Goal: Entertainment & Leisure: Consume media (video, audio)

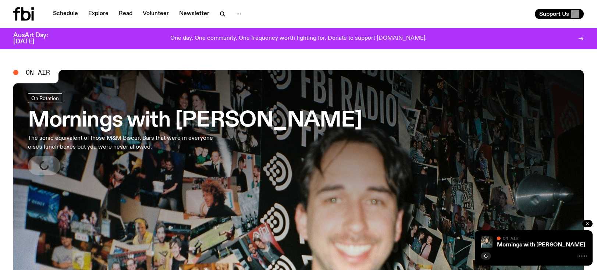
click at [36, 70] on span "On Air" at bounding box center [38, 72] width 24 height 7
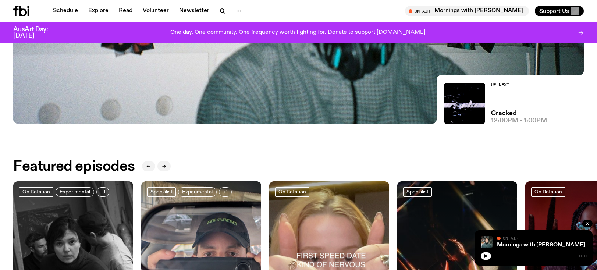
scroll to position [321, 0]
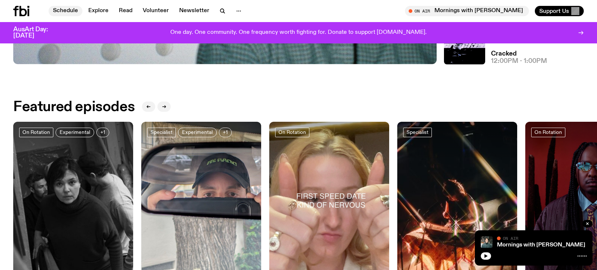
click at [65, 11] on link "Schedule" at bounding box center [66, 11] width 34 height 10
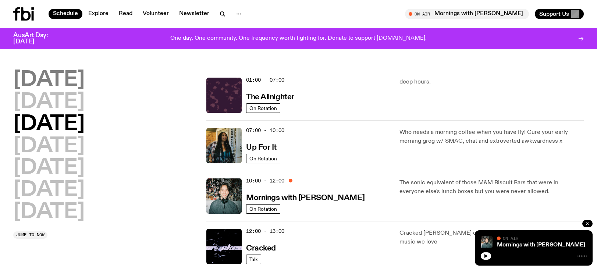
click at [43, 78] on h2 "[DATE]" at bounding box center [48, 80] width 71 height 21
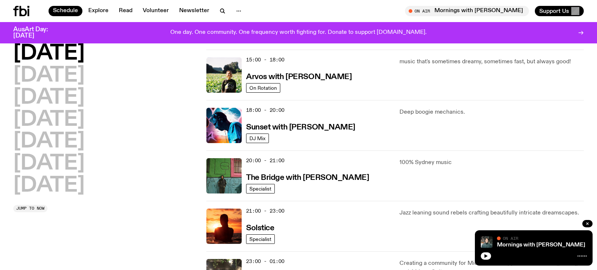
scroll to position [255, 0]
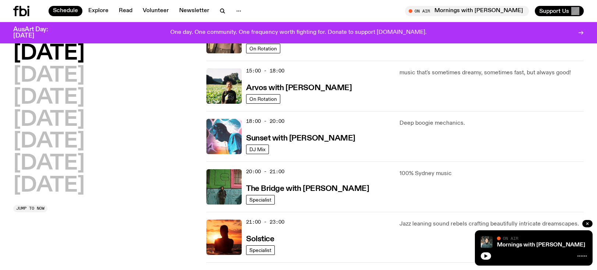
click at [227, 143] on img at bounding box center [223, 136] width 35 height 35
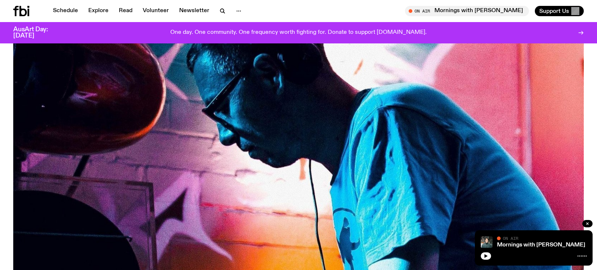
scroll to position [300, 0]
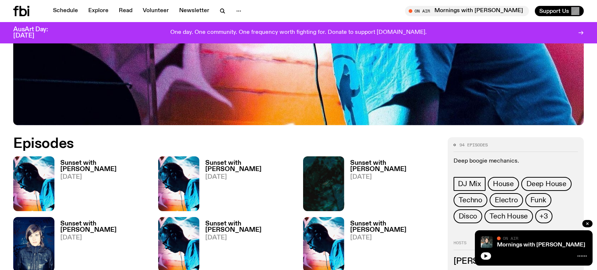
click at [54, 204] on link "Sunset with [PERSON_NAME] [DATE]" at bounding box center [101, 185] width 95 height 51
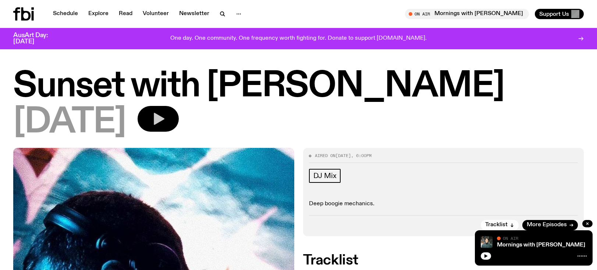
click at [164, 117] on icon "button" at bounding box center [159, 119] width 11 height 12
